Goal: Transaction & Acquisition: Subscribe to service/newsletter

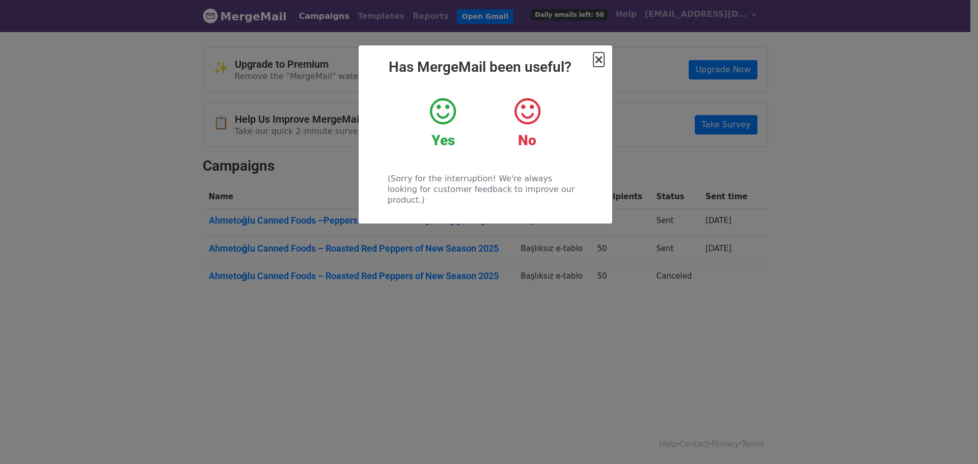
click at [602, 61] on span "×" at bounding box center [598, 59] width 10 height 14
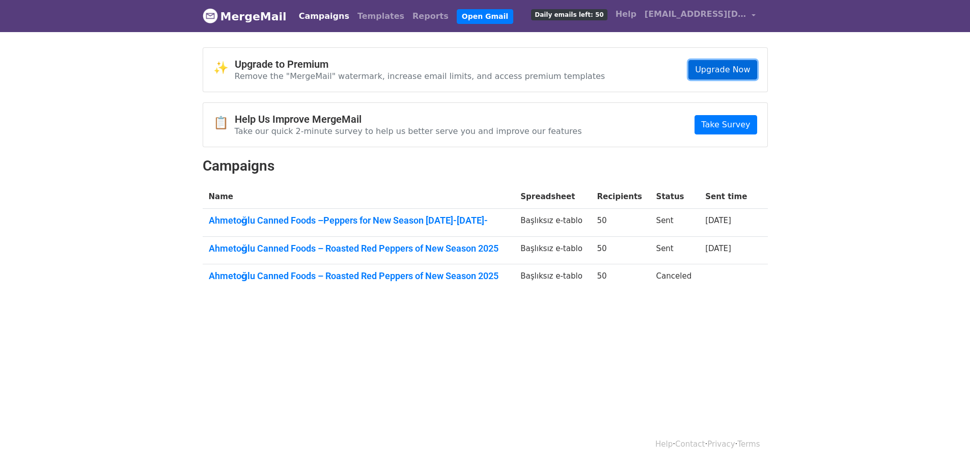
click at [726, 72] on link "Upgrade Now" at bounding box center [723, 69] width 68 height 19
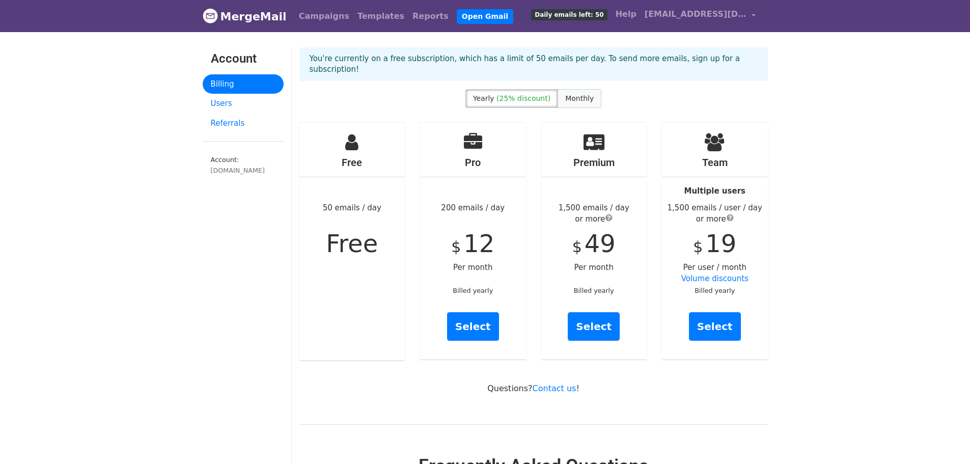
click at [565, 94] on span "Monthly" at bounding box center [579, 98] width 29 height 8
click at [526, 94] on span "(25% discount)" at bounding box center [524, 98] width 54 height 8
click at [569, 94] on span "Monthly" at bounding box center [579, 98] width 29 height 8
click at [521, 94] on span "(25% discount)" at bounding box center [524, 98] width 54 height 8
click at [565, 94] on span "Monthly" at bounding box center [579, 98] width 29 height 8
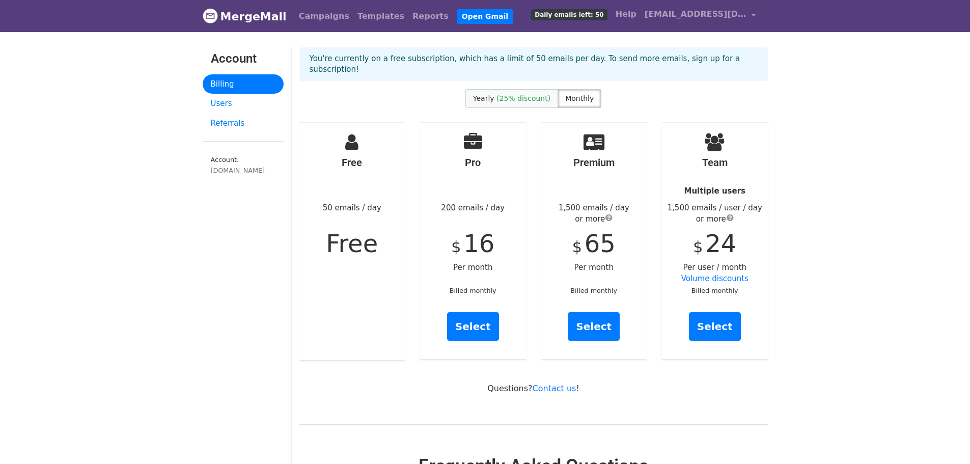
click at [531, 94] on span "(25% discount)" at bounding box center [524, 98] width 54 height 8
click at [565, 94] on span "Monthly" at bounding box center [579, 98] width 29 height 8
click at [530, 94] on span "(25% discount)" at bounding box center [524, 98] width 54 height 8
click at [591, 320] on link "Select" at bounding box center [594, 326] width 52 height 29
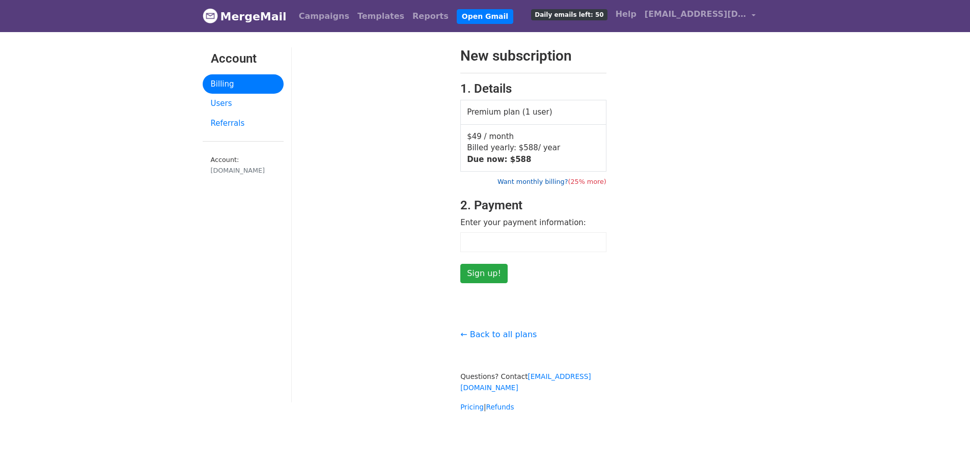
click at [551, 184] on link "Want monthly billing? (25% more)" at bounding box center [552, 182] width 109 height 8
